Goal: Transaction & Acquisition: Purchase product/service

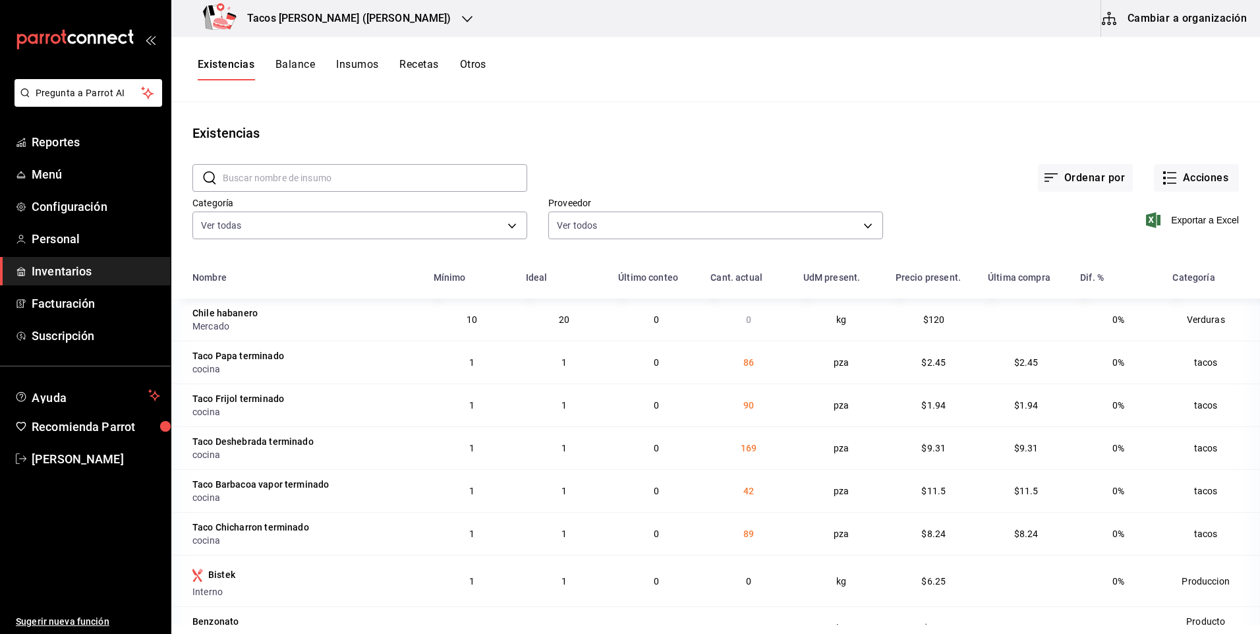
click at [472, 65] on button "Otros" at bounding box center [473, 69] width 26 height 22
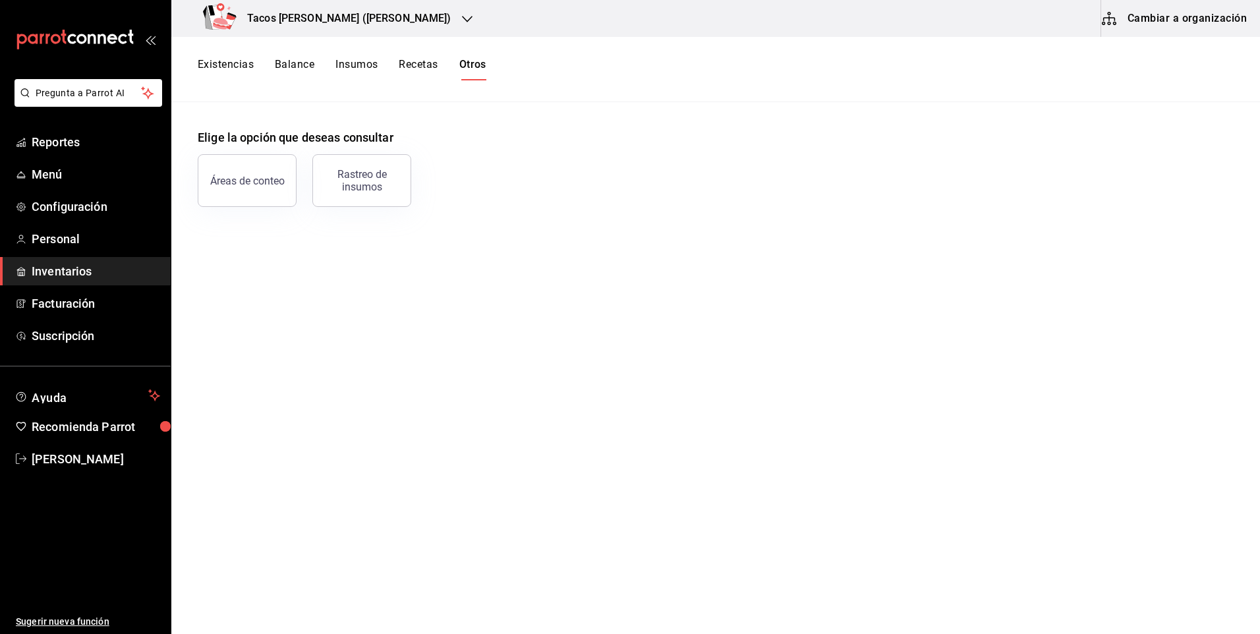
click at [239, 67] on button "Existencias" at bounding box center [226, 69] width 56 height 22
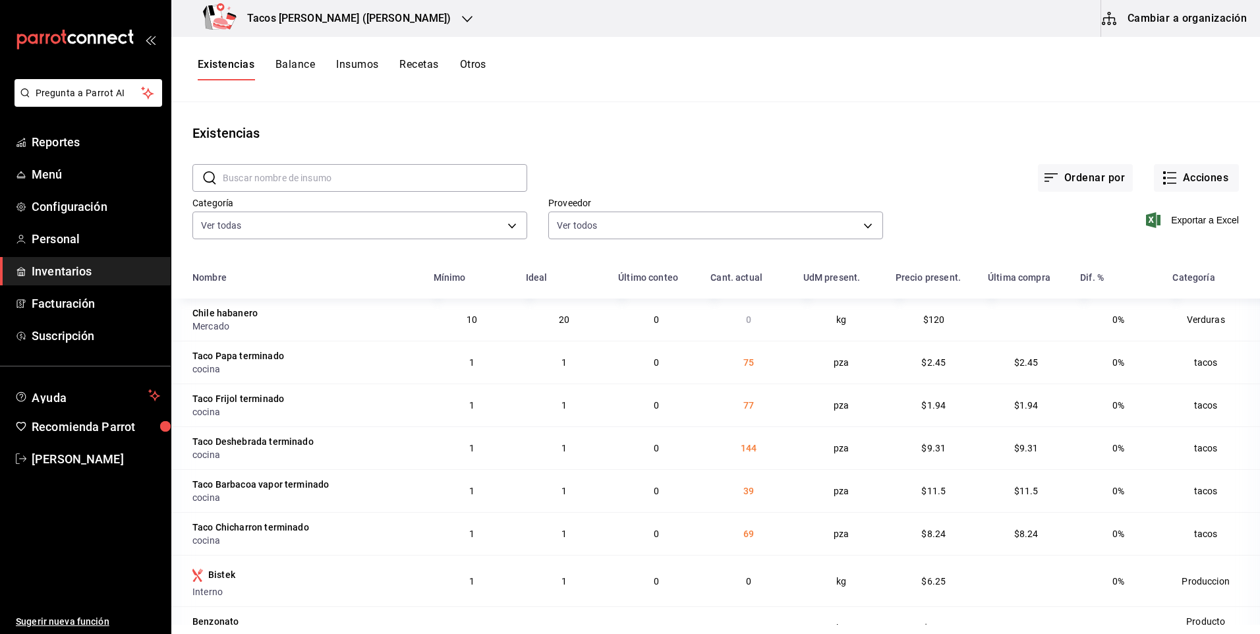
click at [342, 26] on h3 "Tacos [PERSON_NAME] ([PERSON_NAME])" at bounding box center [344, 19] width 215 height 16
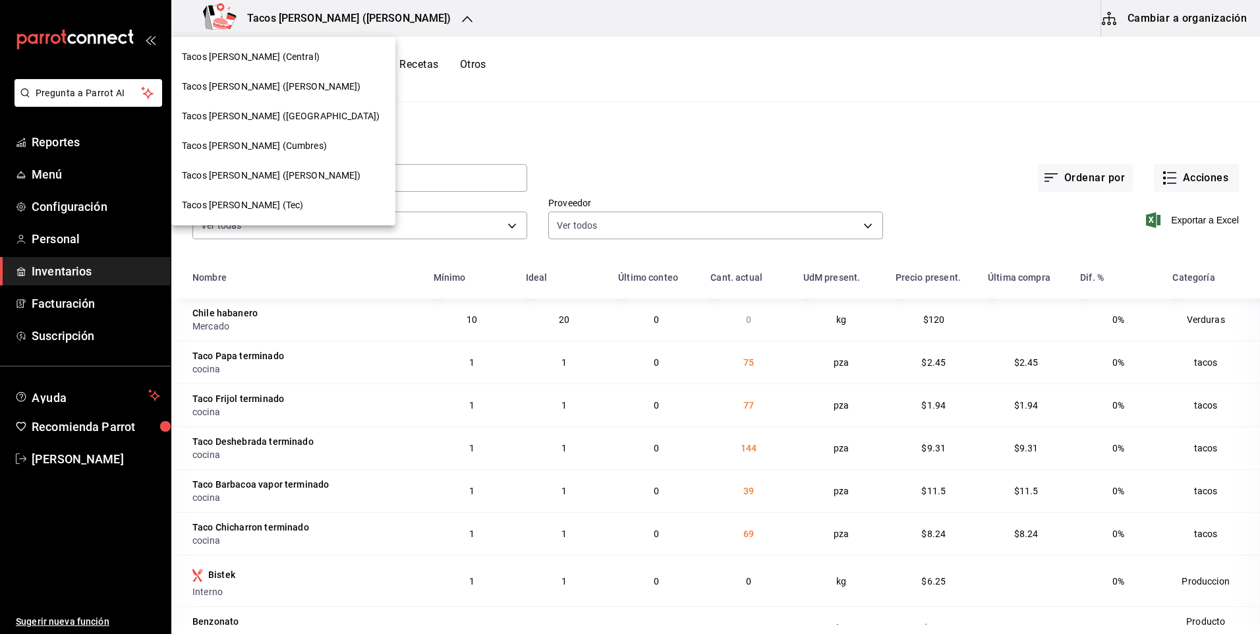
click at [314, 55] on div "Tacos [PERSON_NAME] (Central)" at bounding box center [283, 57] width 203 height 14
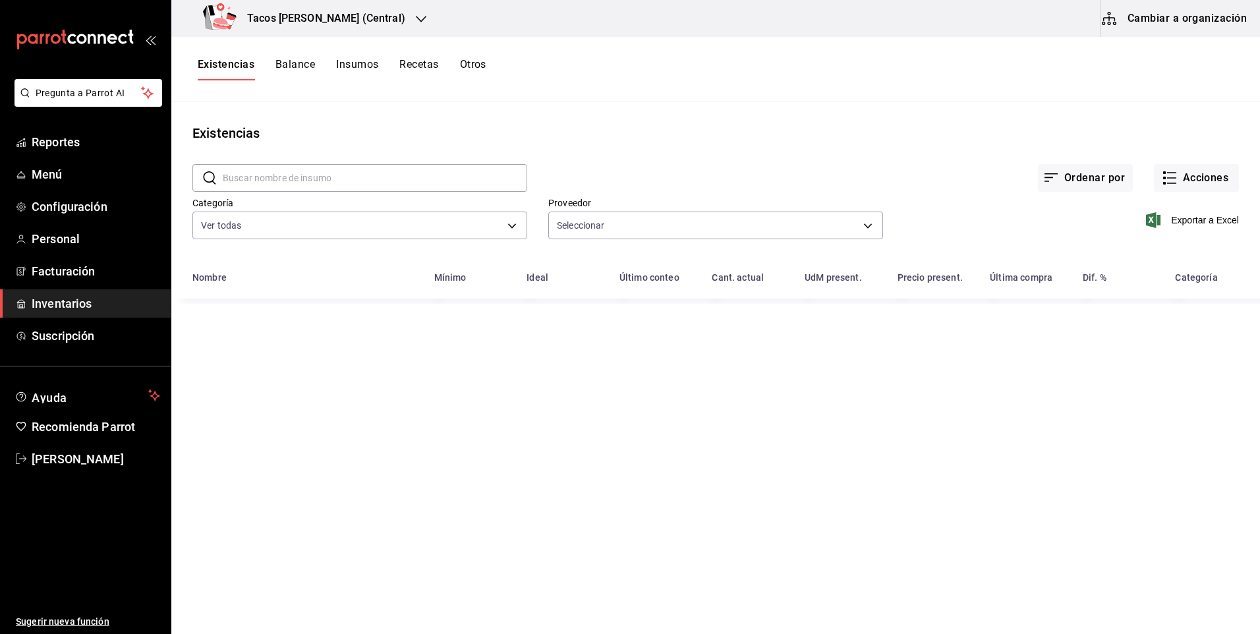
type input "237c9a5b-4078-49eb-83ef-23bf52bd7acd,14f90e99-f19e-4745-b997-48f1d3d95977,42f00…"
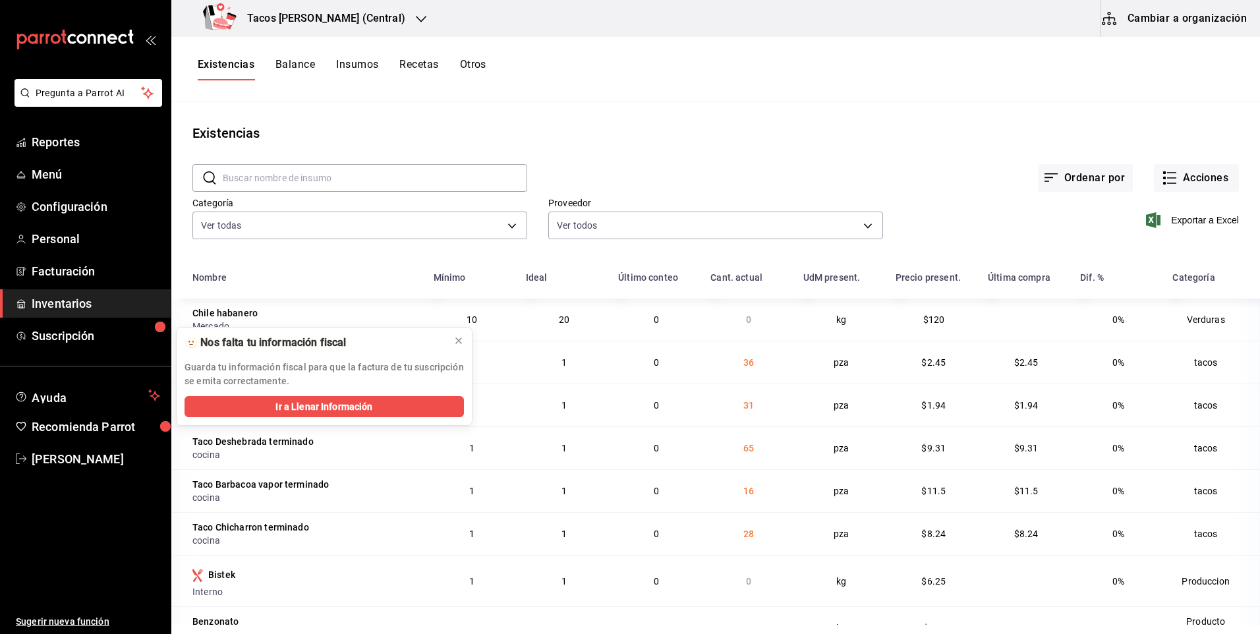
click at [339, 14] on h3 "Tacos [PERSON_NAME] (Central)" at bounding box center [321, 19] width 169 height 16
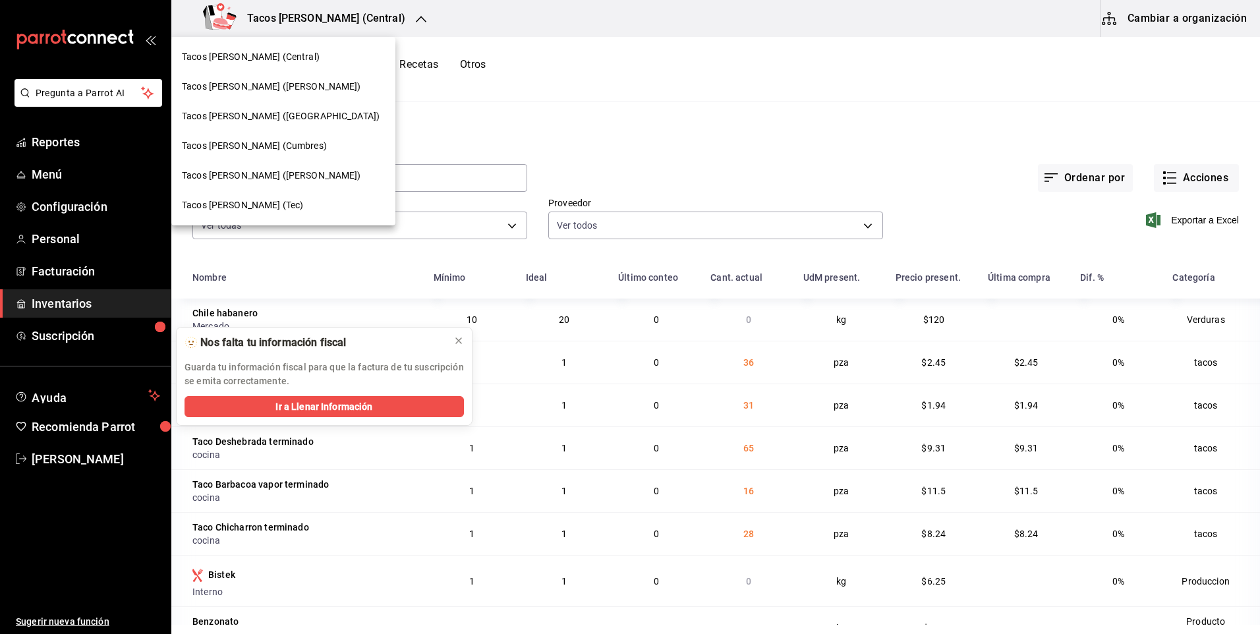
click at [317, 123] on div "Tacos [PERSON_NAME] ([GEOGRAPHIC_DATA])" at bounding box center [283, 116] width 203 height 14
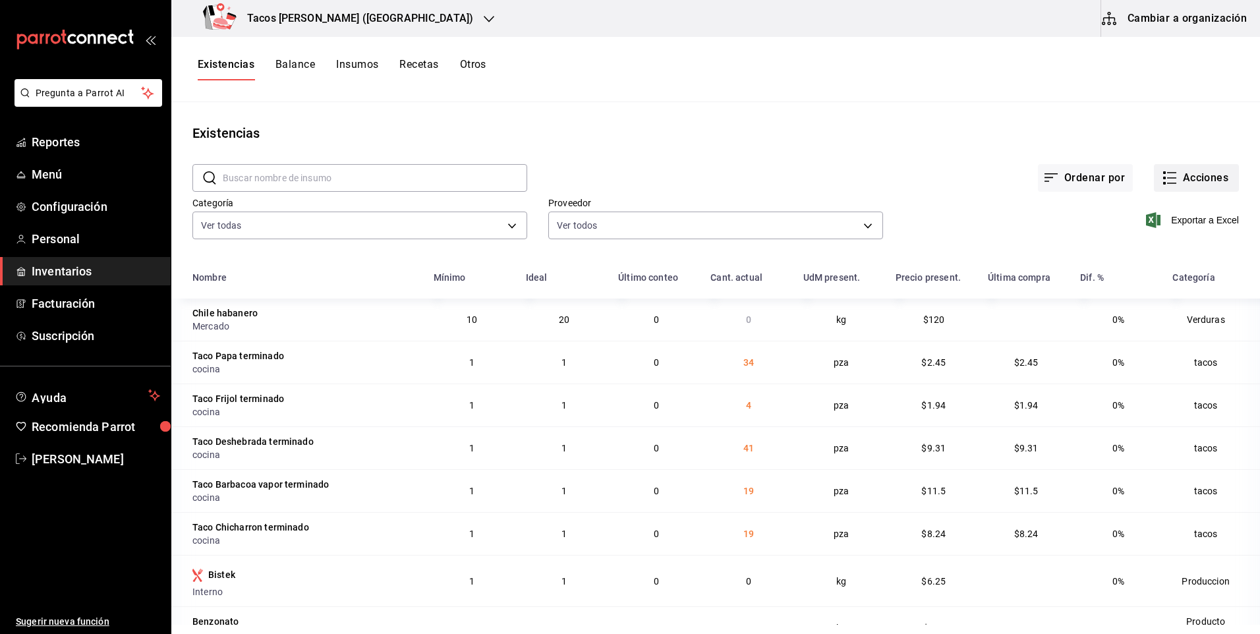
click at [1191, 182] on button "Acciones" at bounding box center [1196, 178] width 85 height 28
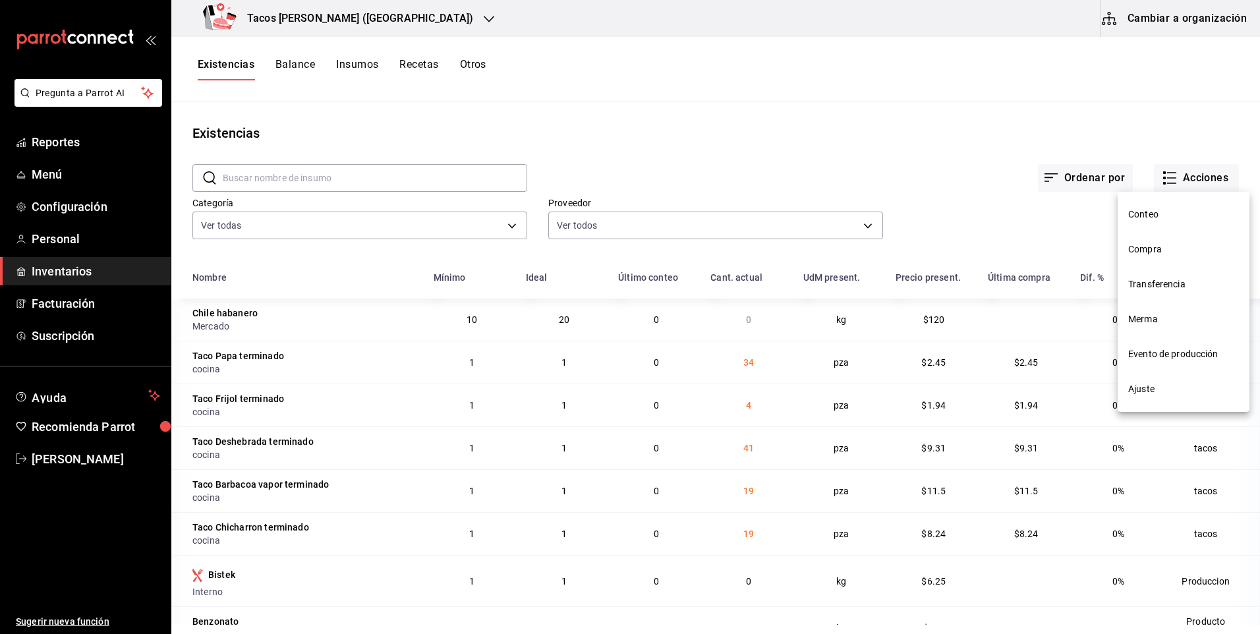
click at [1149, 246] on span "Compra" at bounding box center [1183, 250] width 111 height 14
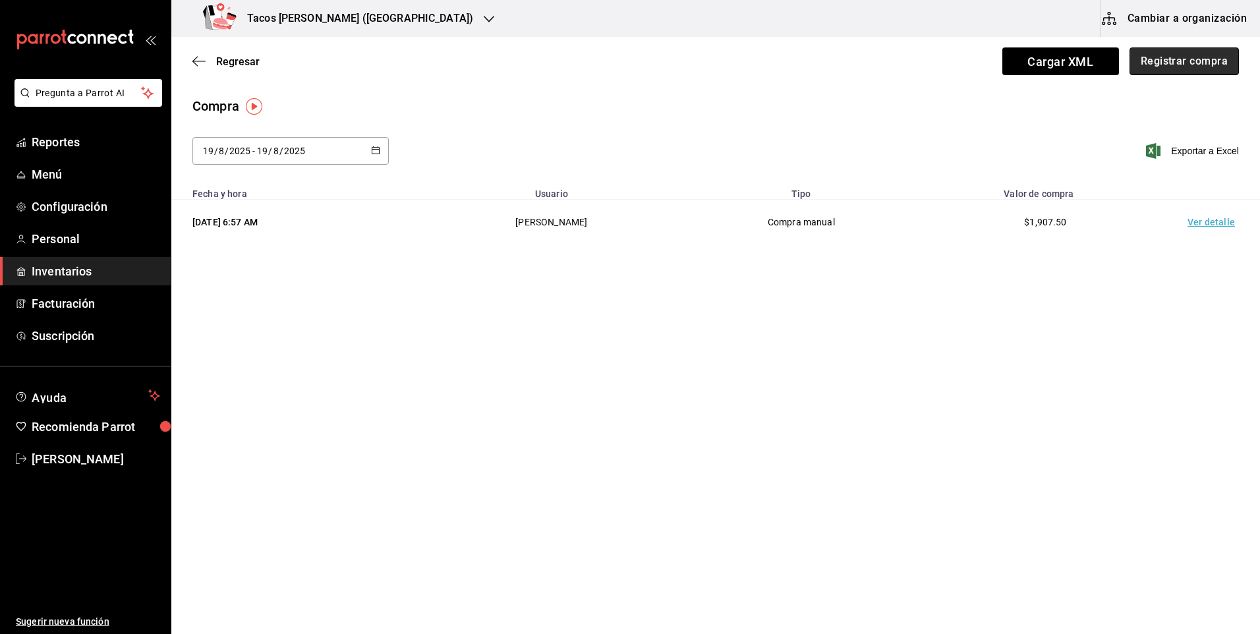
click at [1200, 70] on button "Registrar compra" at bounding box center [1183, 61] width 109 height 28
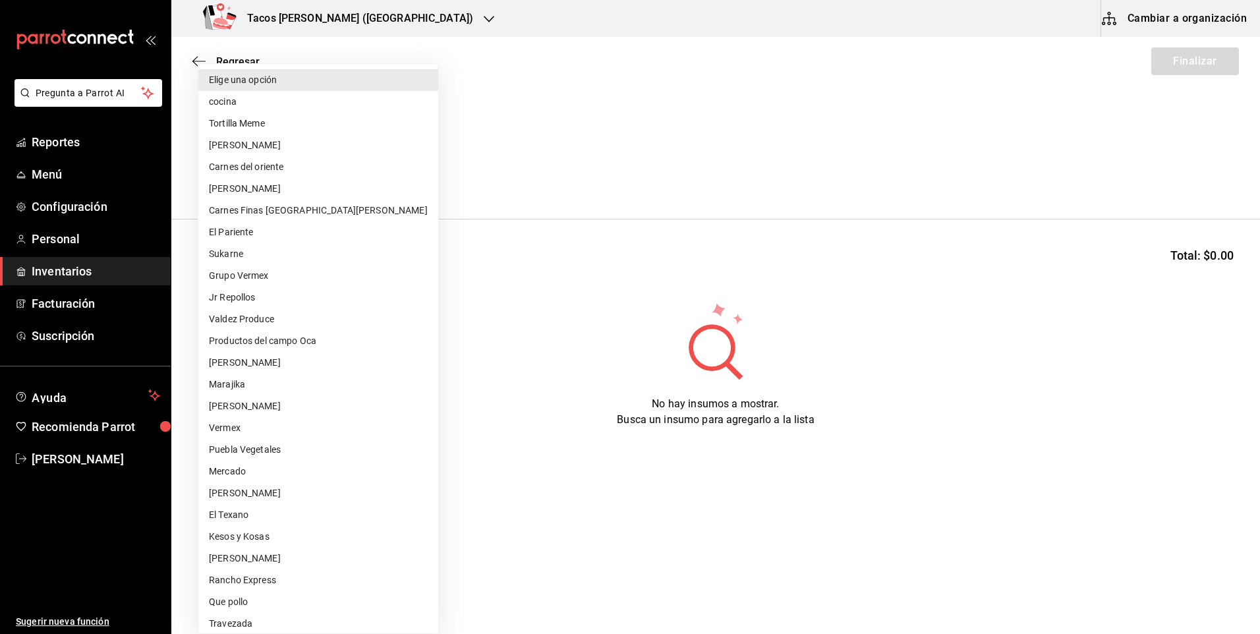
click at [360, 176] on body "Pregunta a Parrot AI Reportes Menú Configuración Personal Inventarios Facturaci…" at bounding box center [630, 279] width 1260 height 559
click at [282, 109] on li "cocina" at bounding box center [318, 102] width 240 height 22
type input "237c9a5b-4078-49eb-83ef-23bf52bd7acd"
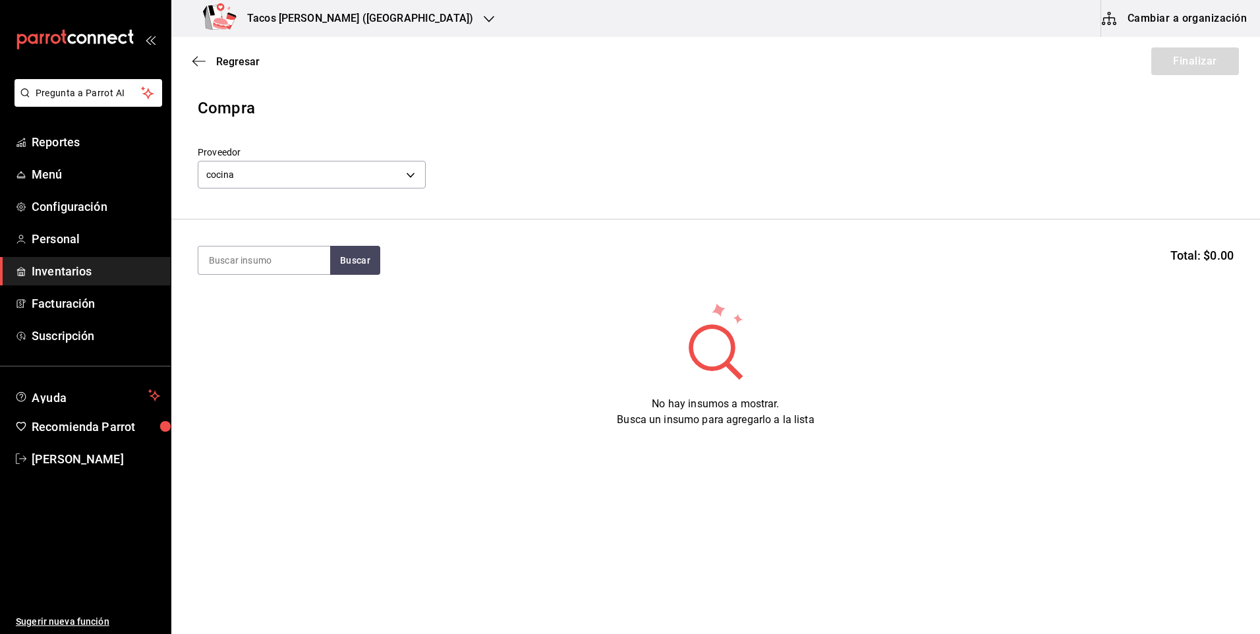
click at [279, 277] on section "Buscar Total: $0.00" at bounding box center [715, 260] width 1089 height 82
click at [277, 258] on input at bounding box center [264, 260] width 132 height 28
type input "des"
click at [347, 260] on button "Buscar" at bounding box center [355, 260] width 50 height 29
click at [272, 329] on div "Presentación - cocina" at bounding box center [264, 329] width 111 height 14
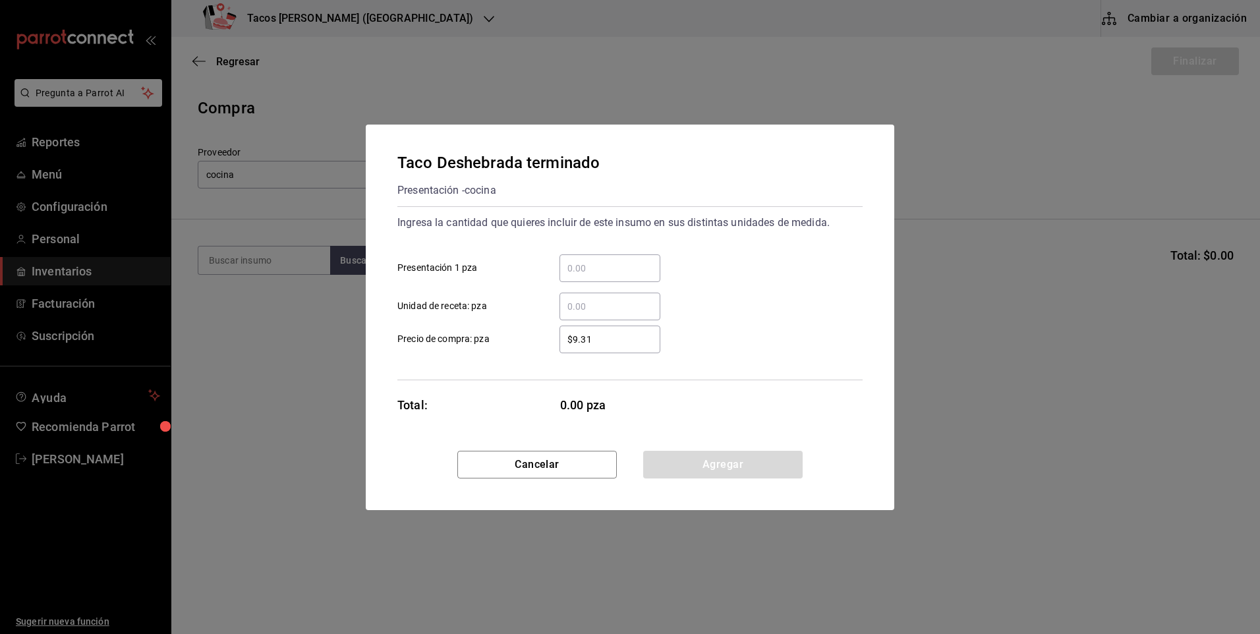
click at [579, 272] on input "​ Presentación 1 pza" at bounding box center [609, 268] width 101 height 16
type input "30"
drag, startPoint x: 684, startPoint y: 459, endPoint x: 675, endPoint y: 455, distance: 10.0
click at [681, 459] on button "Agregar" at bounding box center [722, 465] width 159 height 28
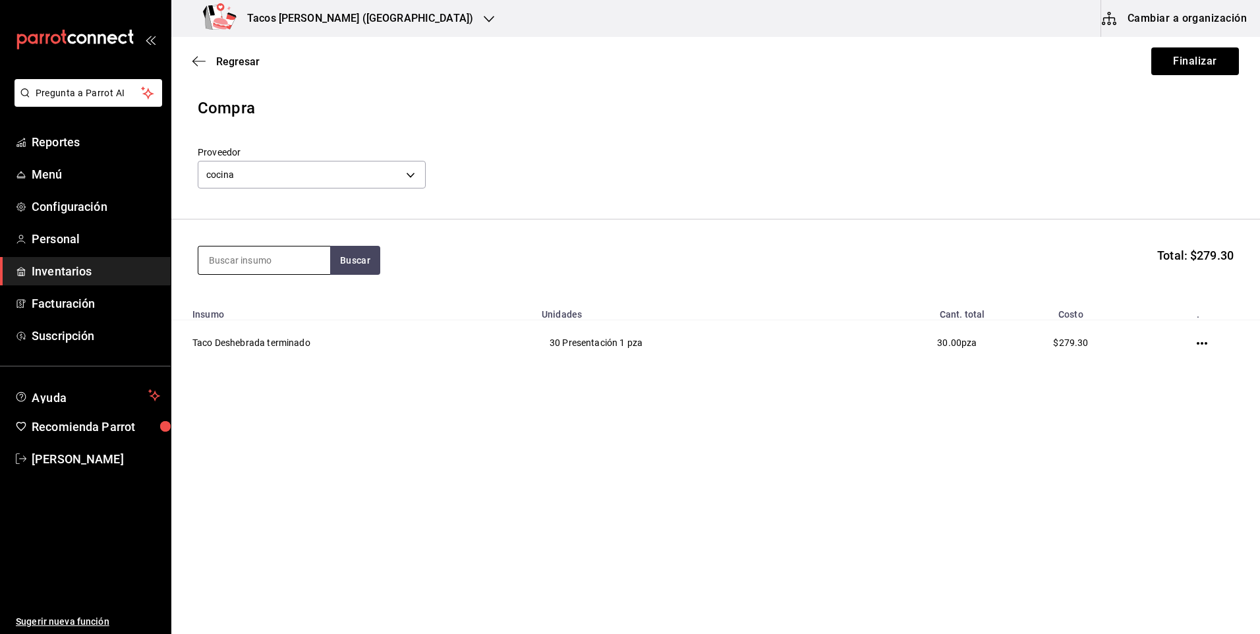
click at [281, 266] on input at bounding box center [264, 260] width 132 height 28
type input "frij"
click at [354, 264] on button "Buscar" at bounding box center [355, 260] width 50 height 29
click at [293, 308] on div "Presentación - cocina" at bounding box center [259, 313] width 101 height 14
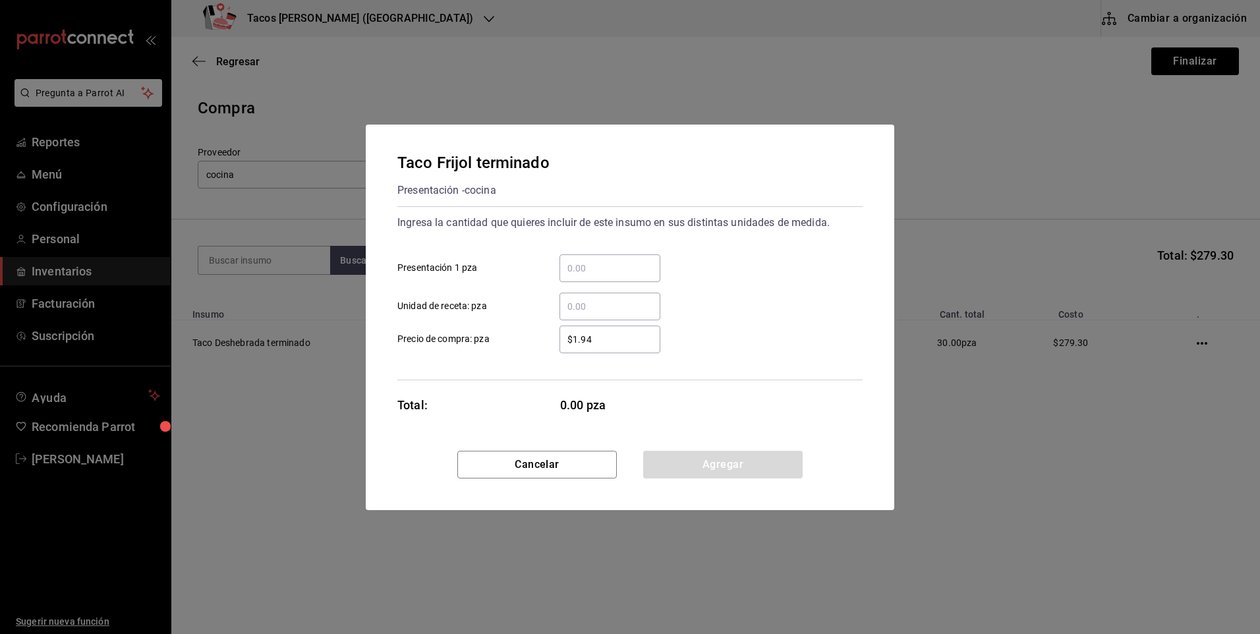
click at [605, 270] on input "​ Presentación 1 pza" at bounding box center [609, 268] width 101 height 16
type input "30"
drag, startPoint x: 670, startPoint y: 463, endPoint x: 650, endPoint y: 449, distance: 23.8
click at [669, 463] on button "Agregar" at bounding box center [722, 465] width 159 height 28
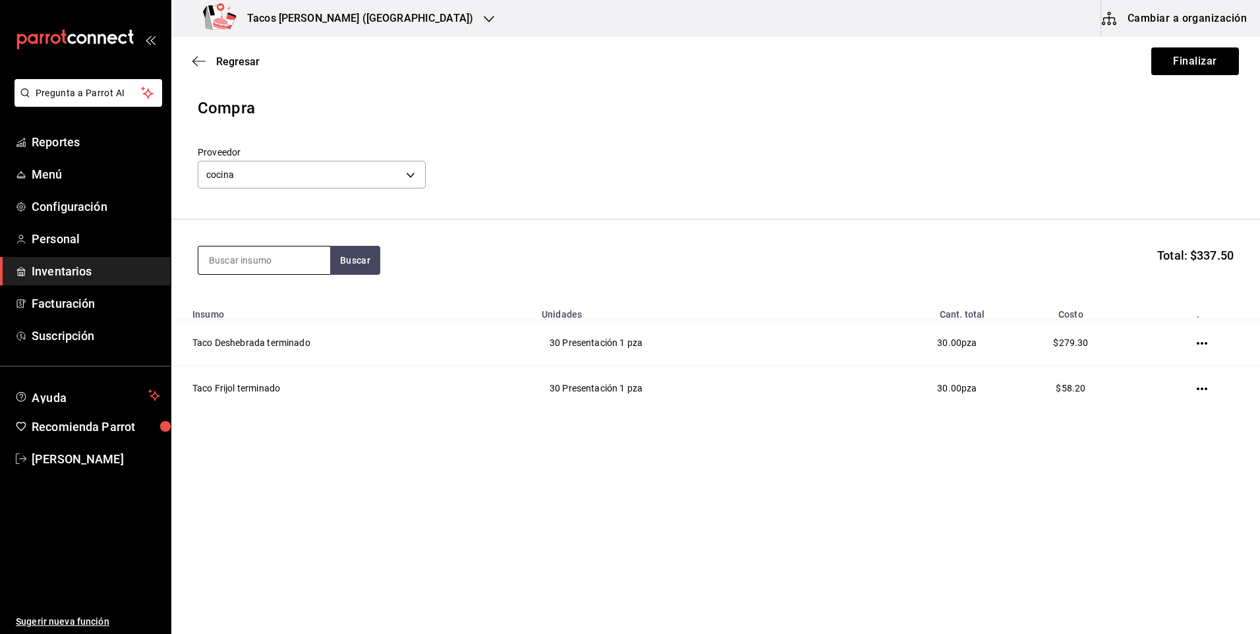
click at [273, 257] on input at bounding box center [264, 260] width 132 height 28
type input "chi"
click at [359, 255] on button "Buscar" at bounding box center [355, 260] width 50 height 29
click at [308, 302] on div "Taco Chicharron terminado" at bounding box center [264, 307] width 111 height 32
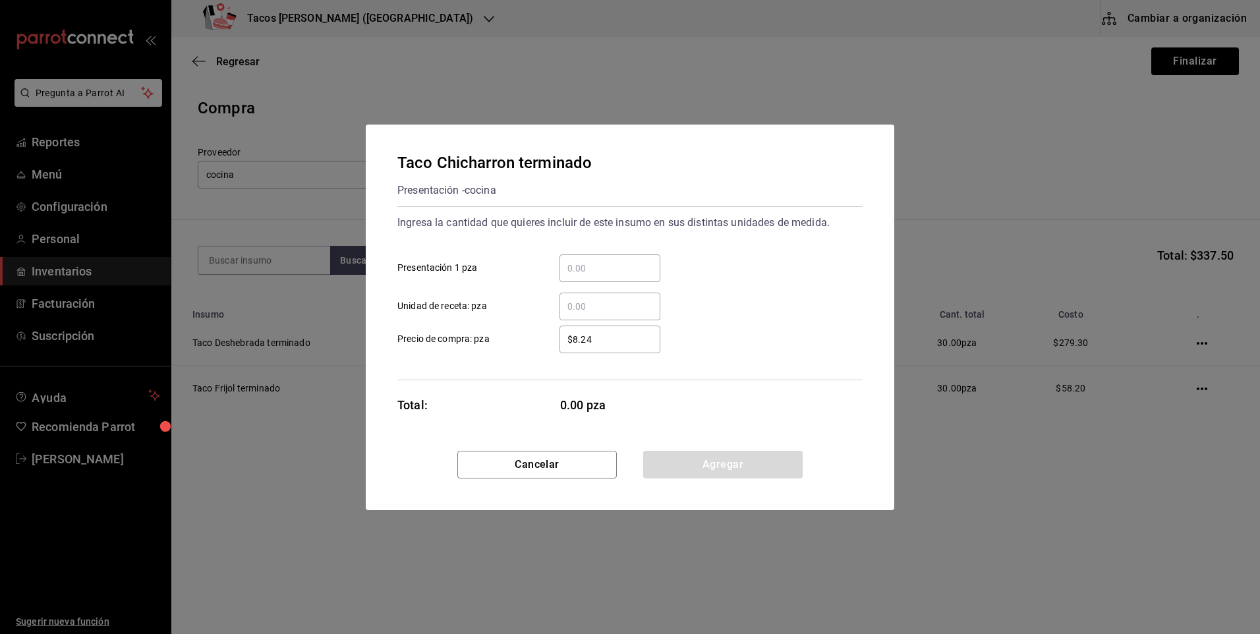
click at [603, 270] on input "​ Presentación 1 pza" at bounding box center [609, 268] width 101 height 16
type input "20"
click at [683, 462] on button "Agregar" at bounding box center [722, 465] width 159 height 28
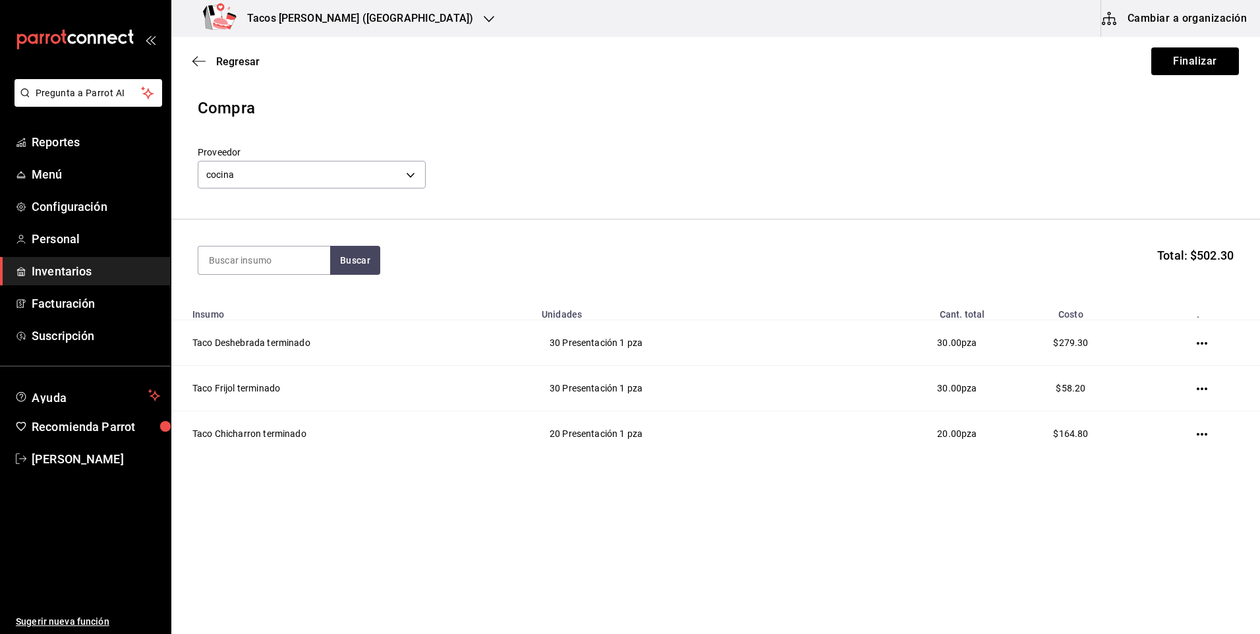
click at [1163, 41] on div "Regresar Finalizar" at bounding box center [715, 61] width 1089 height 49
click at [1167, 51] on button "Finalizar" at bounding box center [1195, 61] width 88 height 28
